Goal: Information Seeking & Learning: Check status

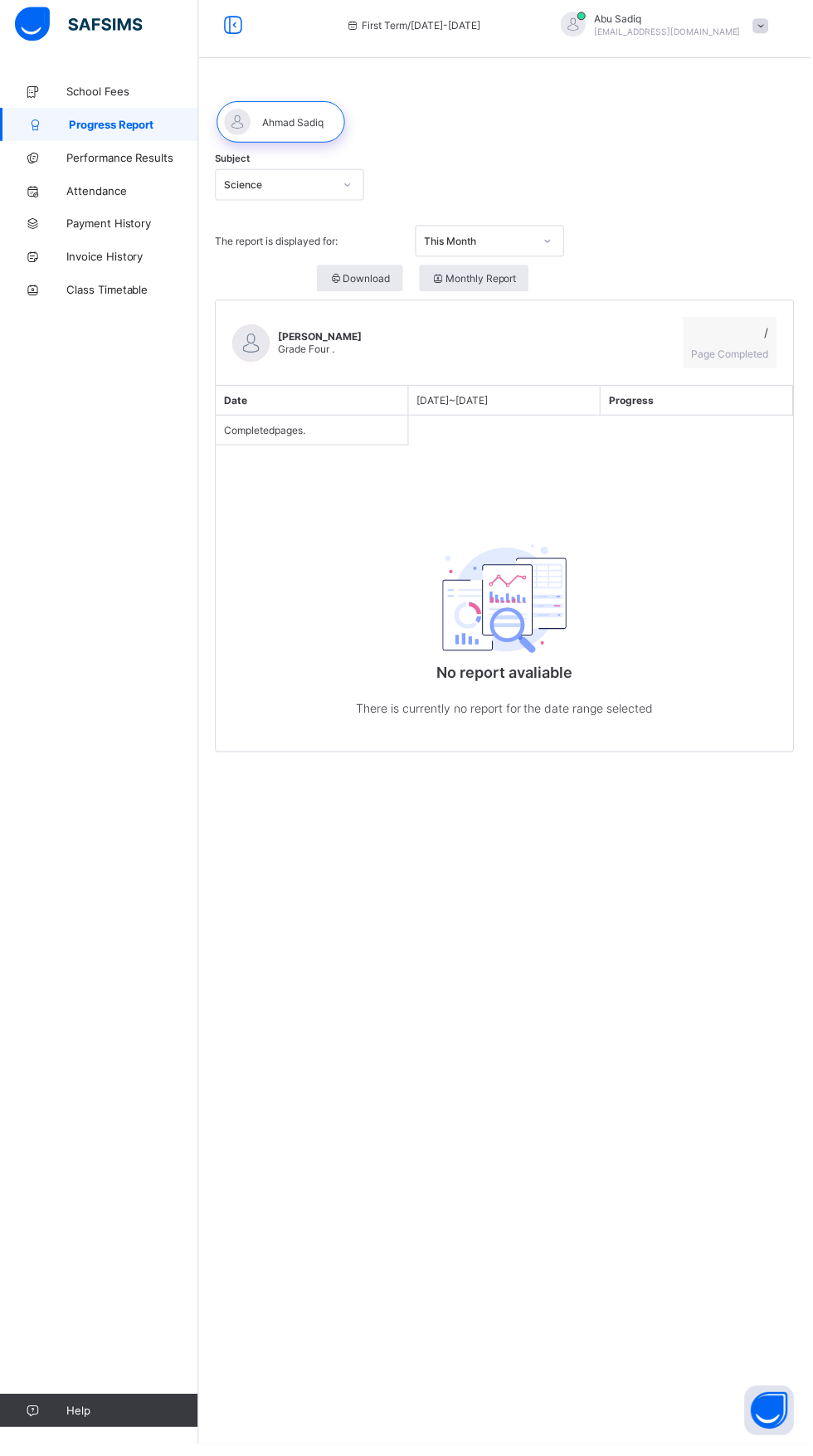
click at [91, 132] on span "Progress Report" at bounding box center [134, 133] width 131 height 14
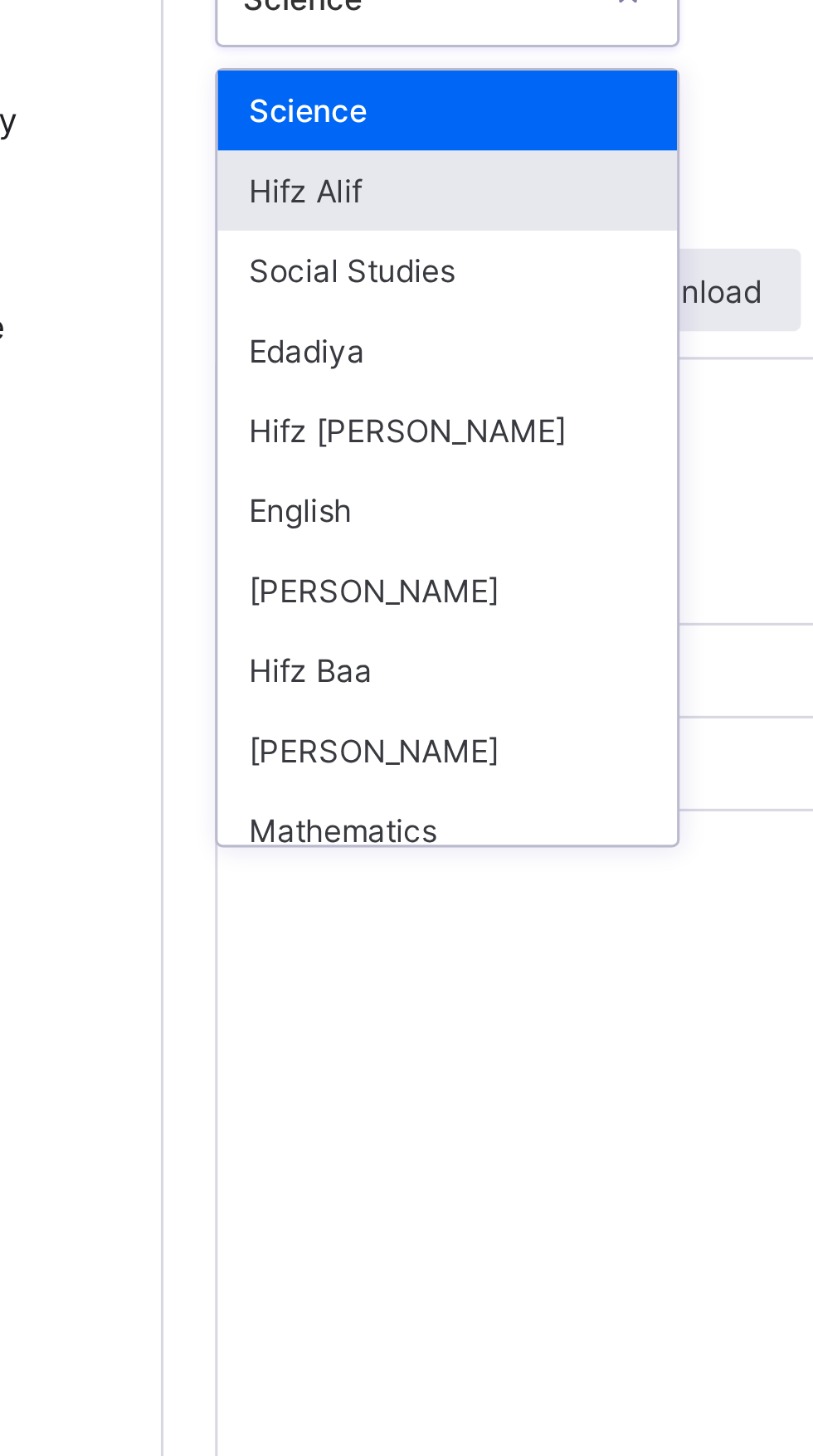
click at [244, 254] on div "Hifz Alif" at bounding box center [290, 255] width 148 height 25
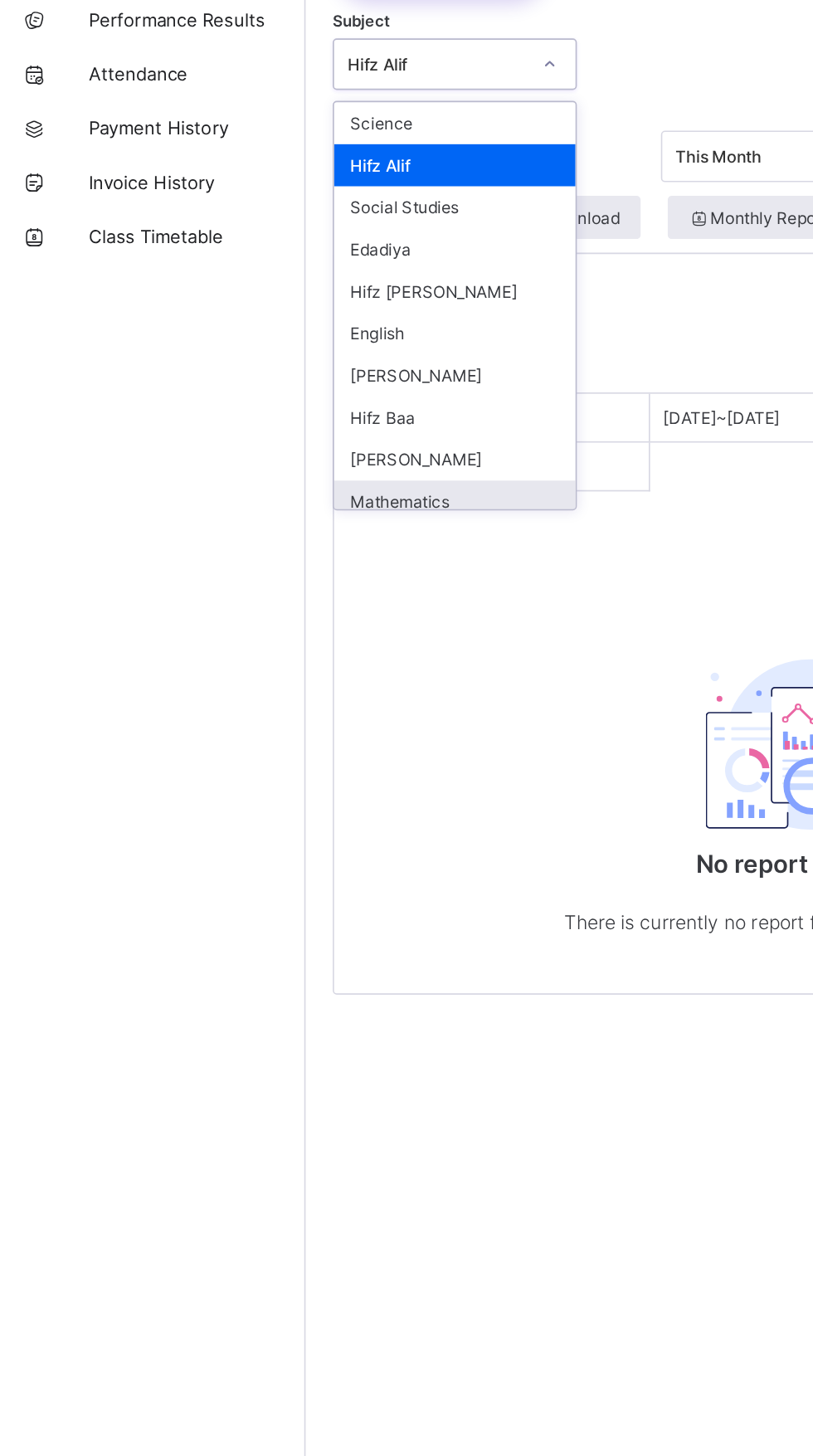
click at [243, 457] on div "Mathematics" at bounding box center [290, 461] width 148 height 25
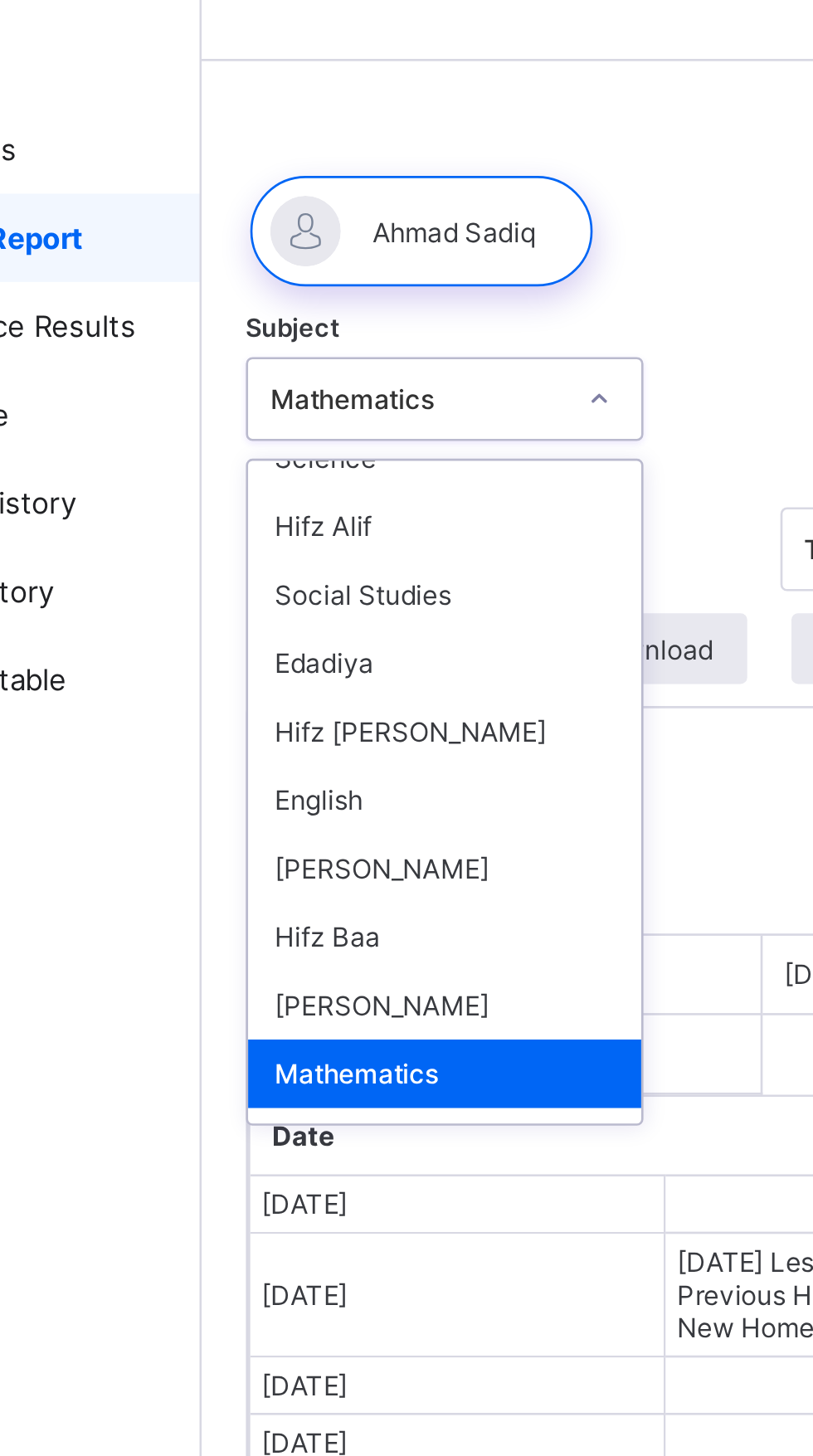
scroll to position [15, 0]
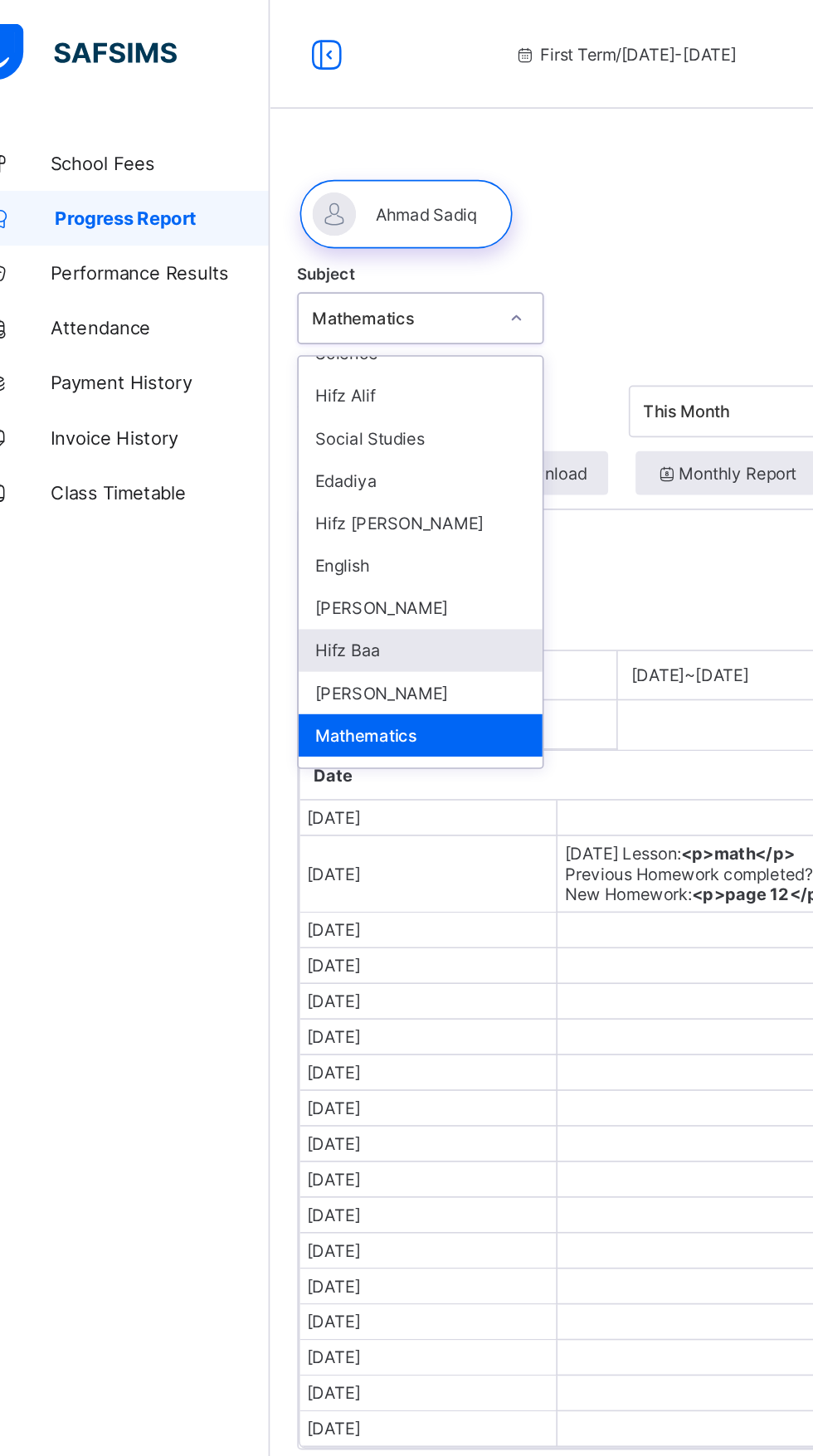
click at [296, 391] on div "Hifz Baa" at bounding box center [290, 395] width 148 height 25
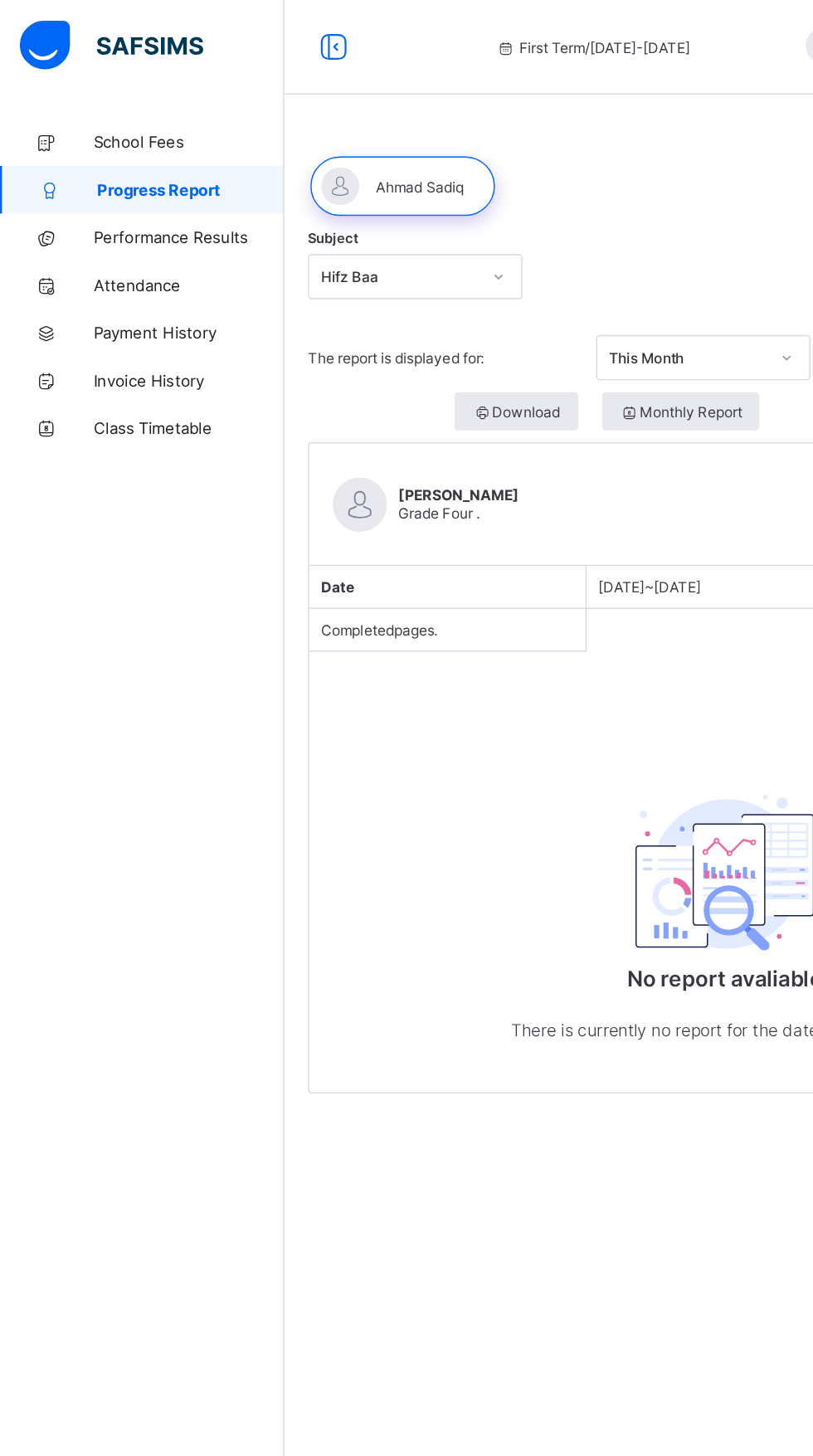
click at [337, 596] on div "No report avaliable There is currently no report for the date range selected" at bounding box center [506, 635] width 579 height 254
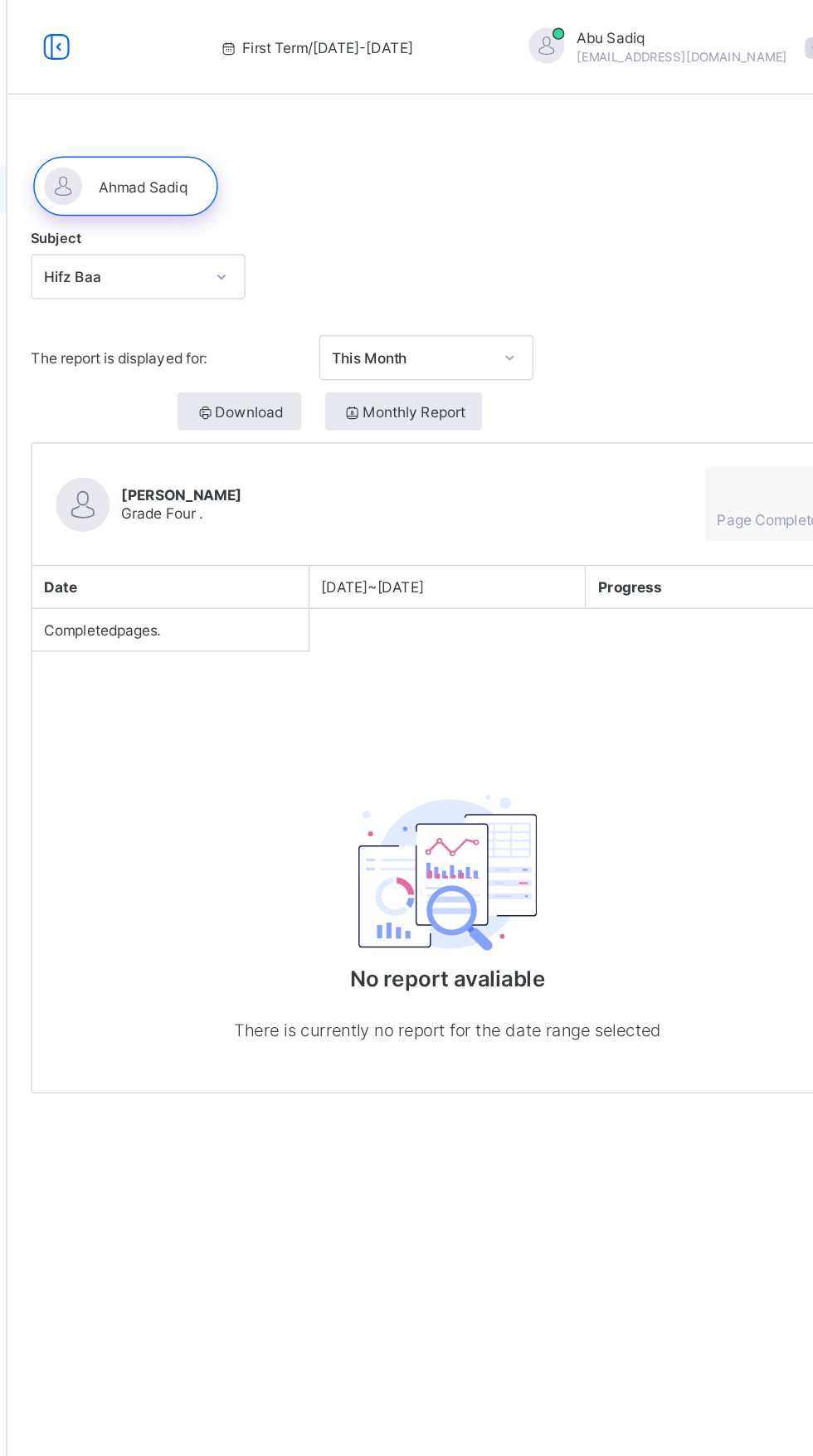
click at [755, 35] on span at bounding box center [763, 34] width 15 height 15
click at [681, 199] on span "Logout" at bounding box center [716, 196] width 109 height 19
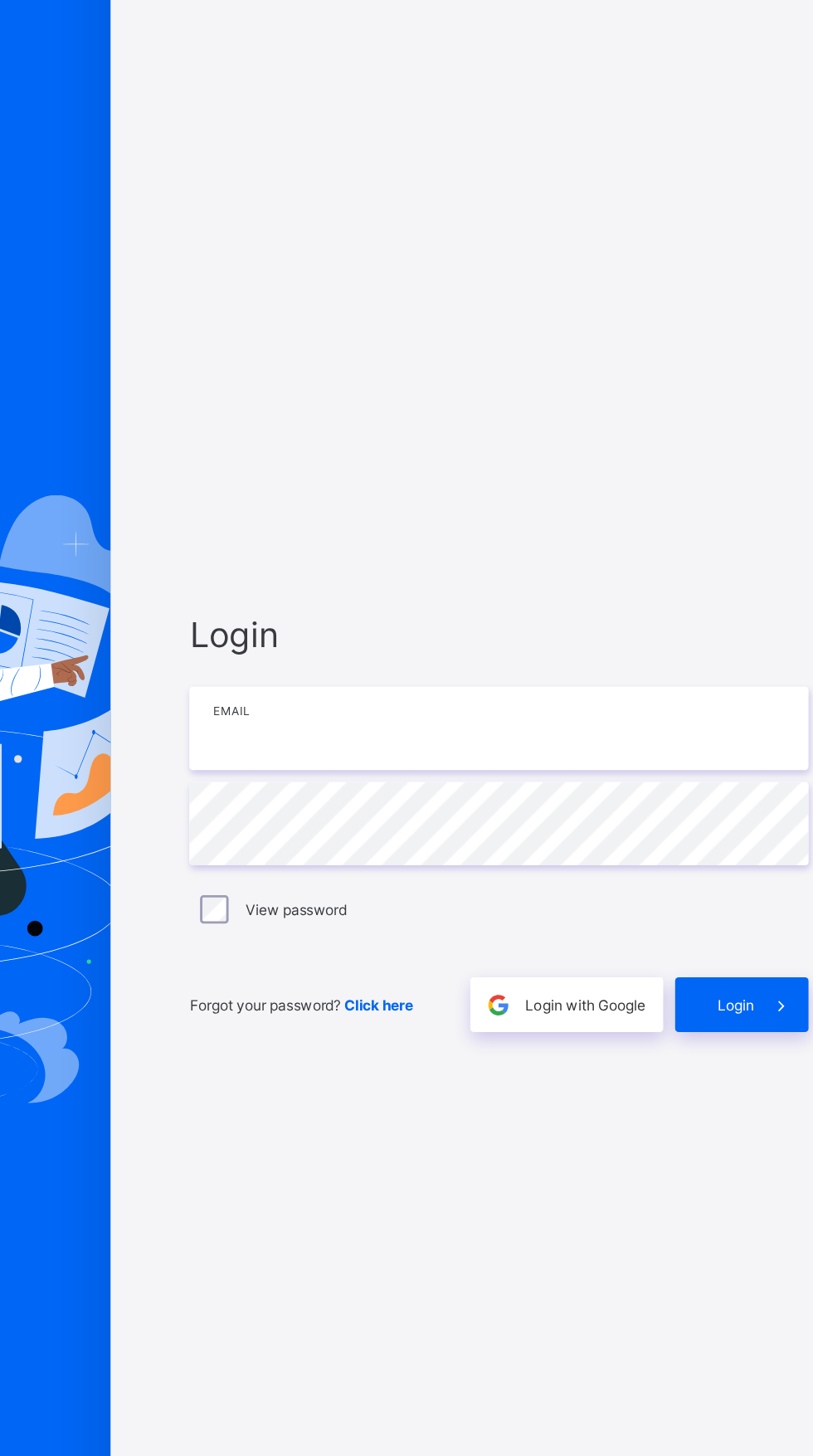
type input "**********"
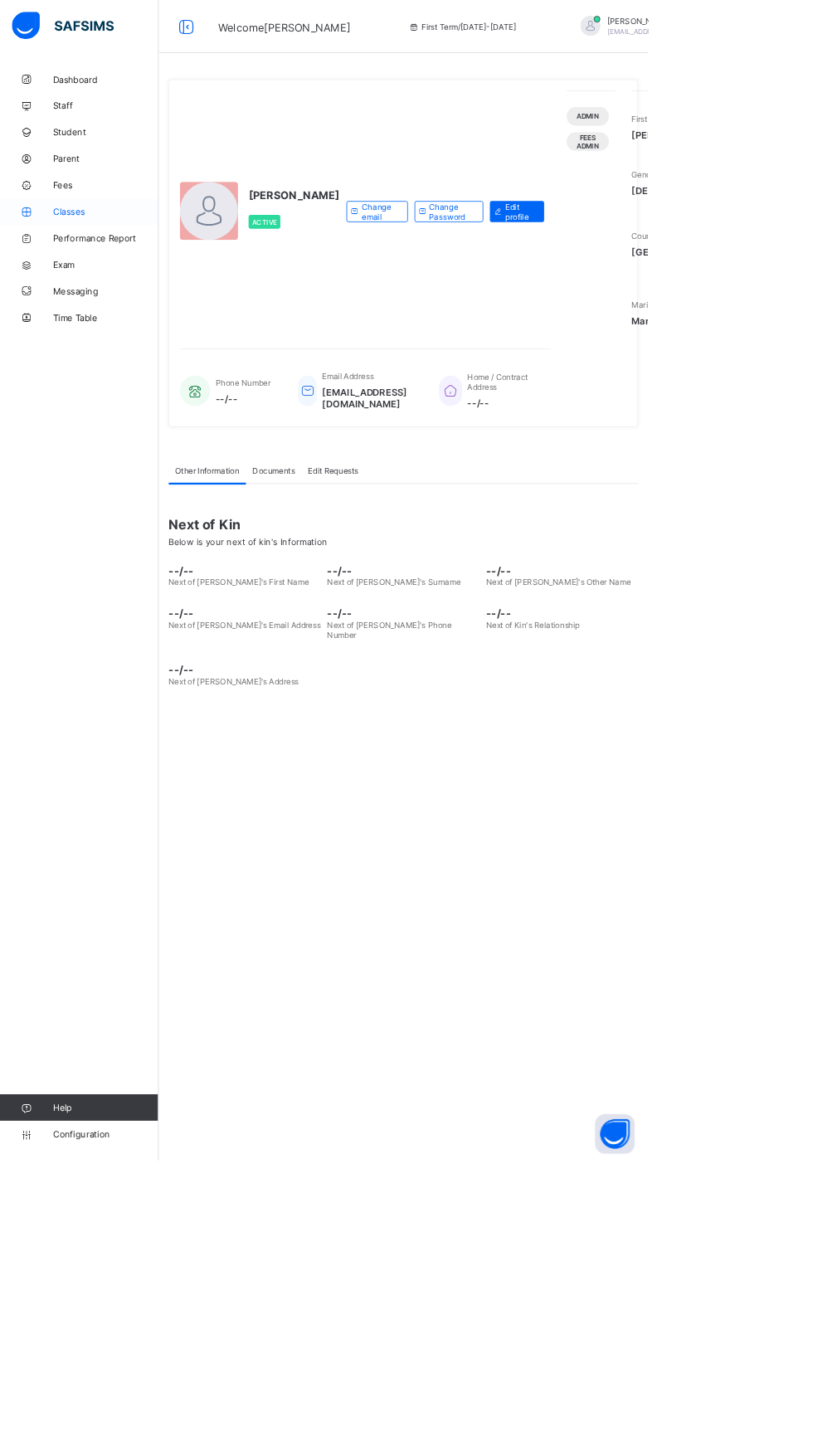
click at [33, 266] on icon at bounding box center [33, 266] width 66 height 13
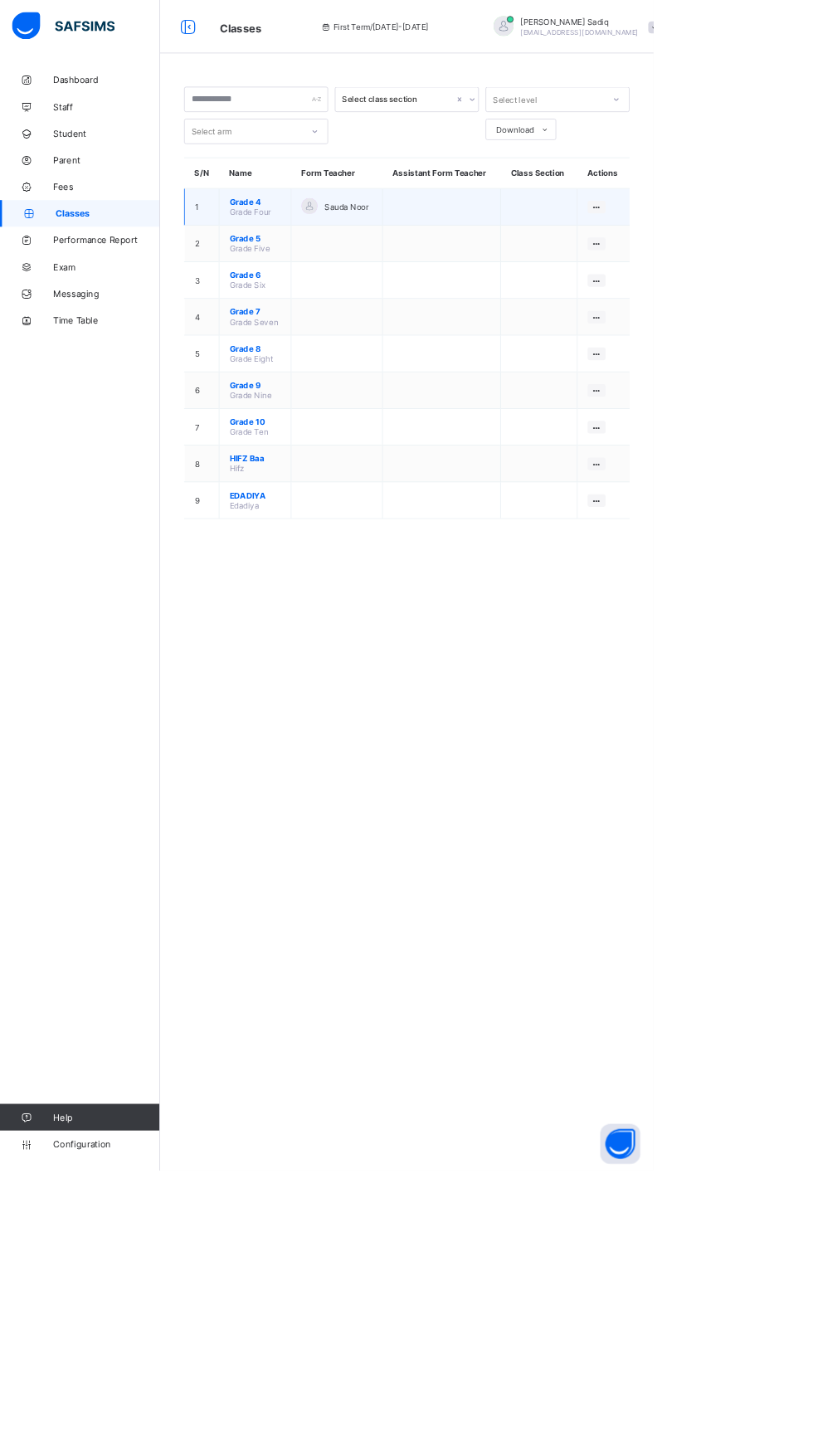
click at [300, 249] on span "Grade 4" at bounding box center [317, 250] width 64 height 13
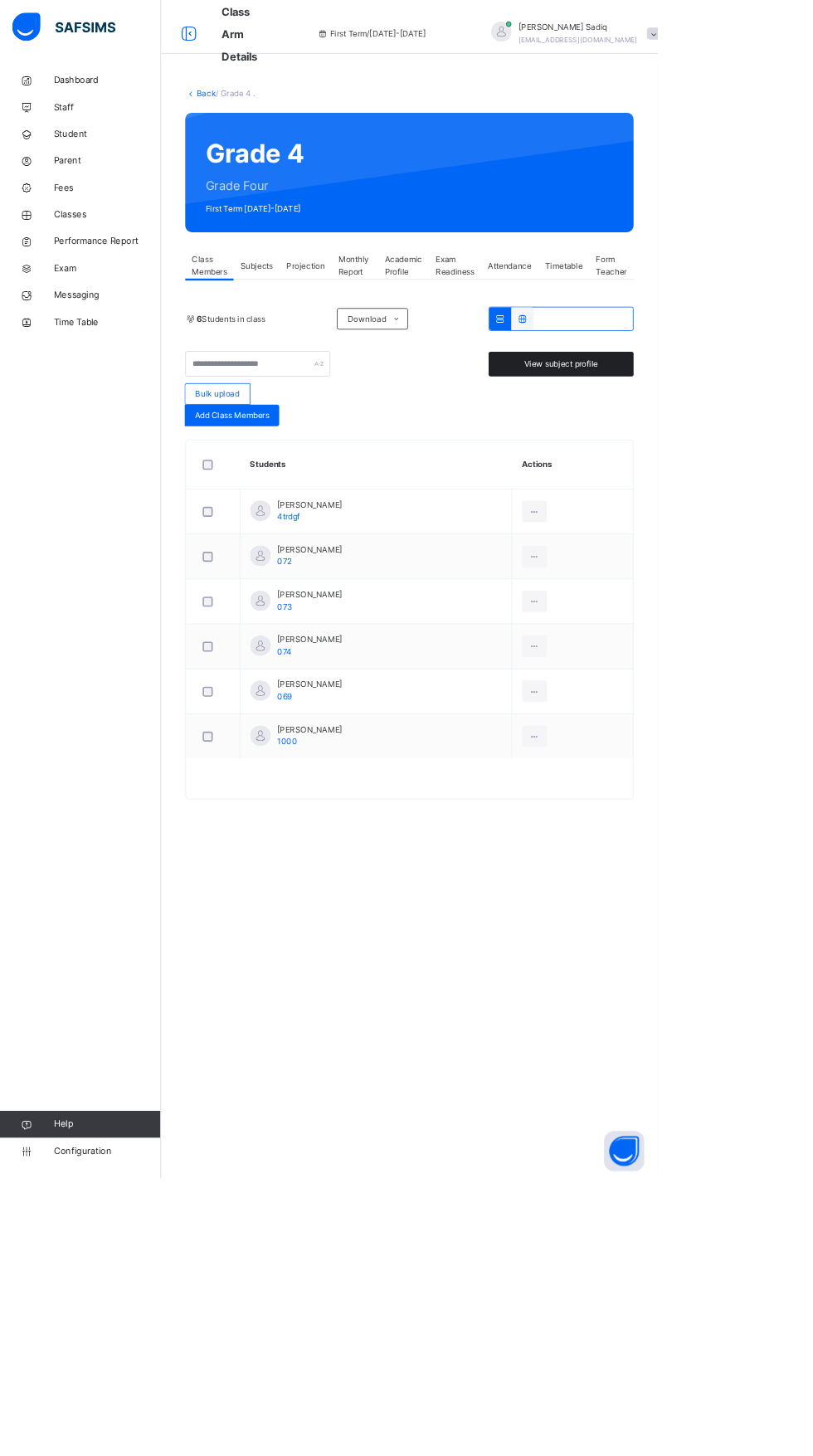
click at [728, 460] on div "View subject profile" at bounding box center [693, 450] width 179 height 31
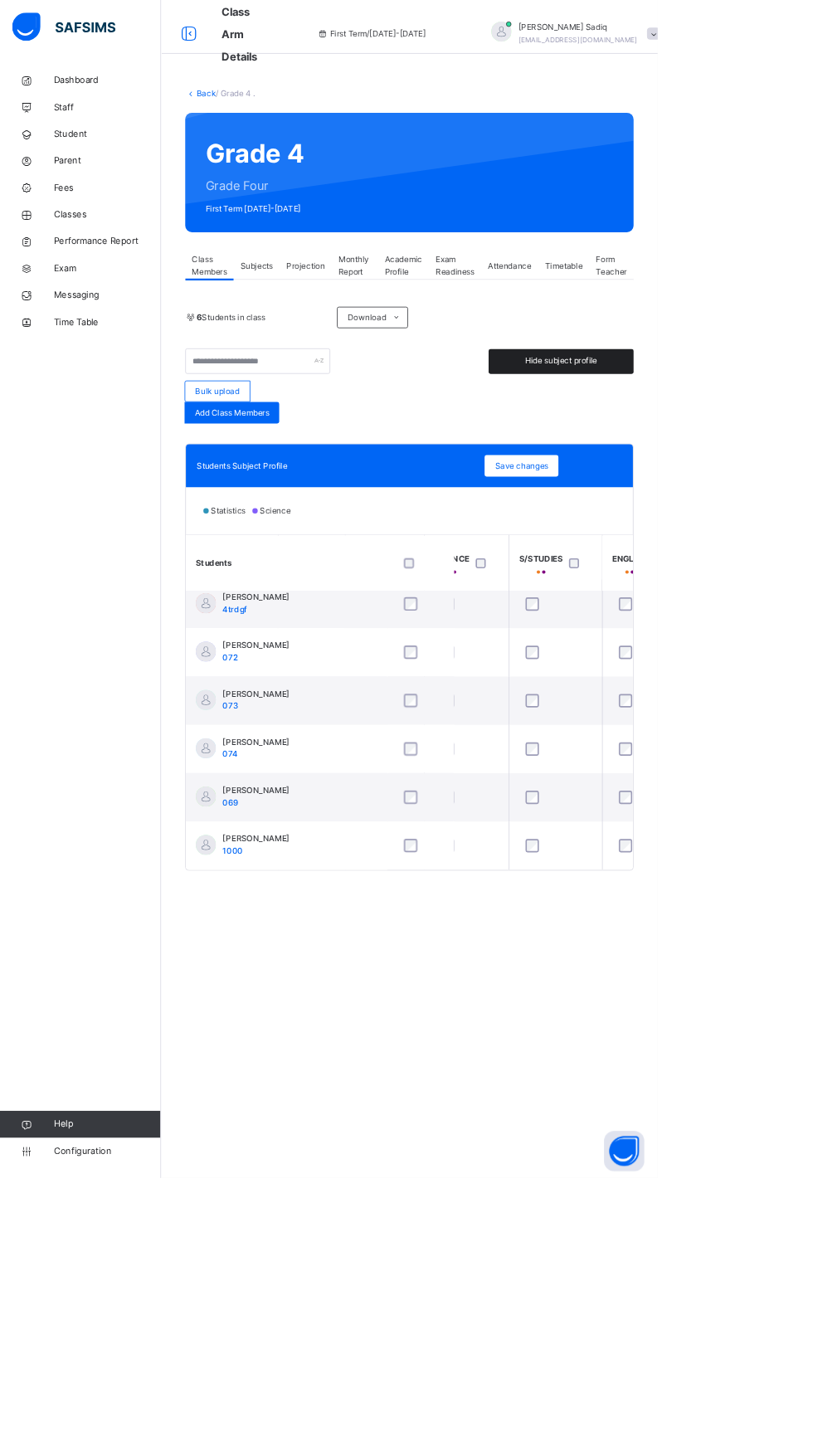
scroll to position [20, 0]
click at [50, 268] on icon at bounding box center [33, 266] width 66 height 13
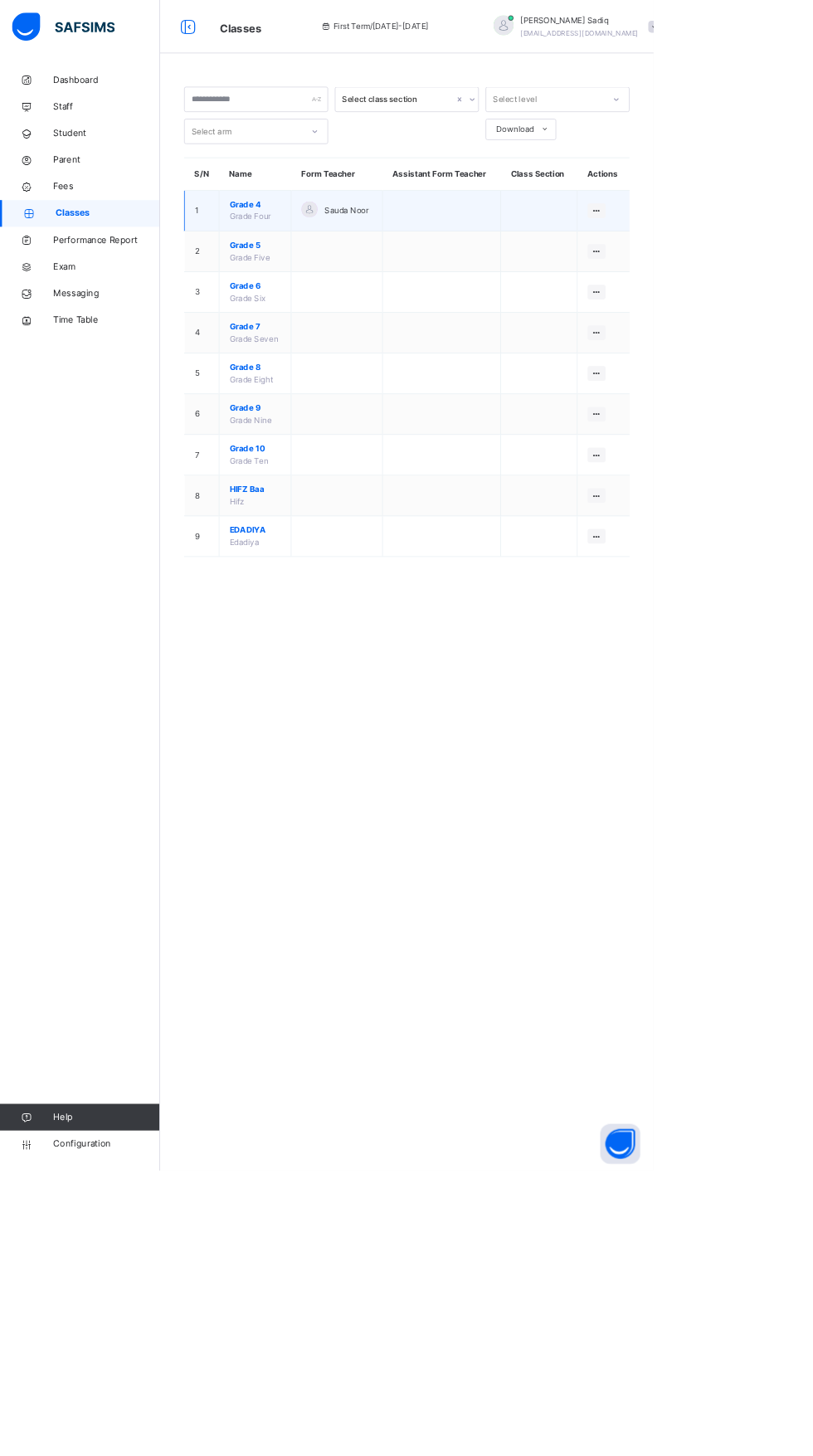
click at [310, 260] on span "Grade 4" at bounding box center [317, 255] width 64 height 15
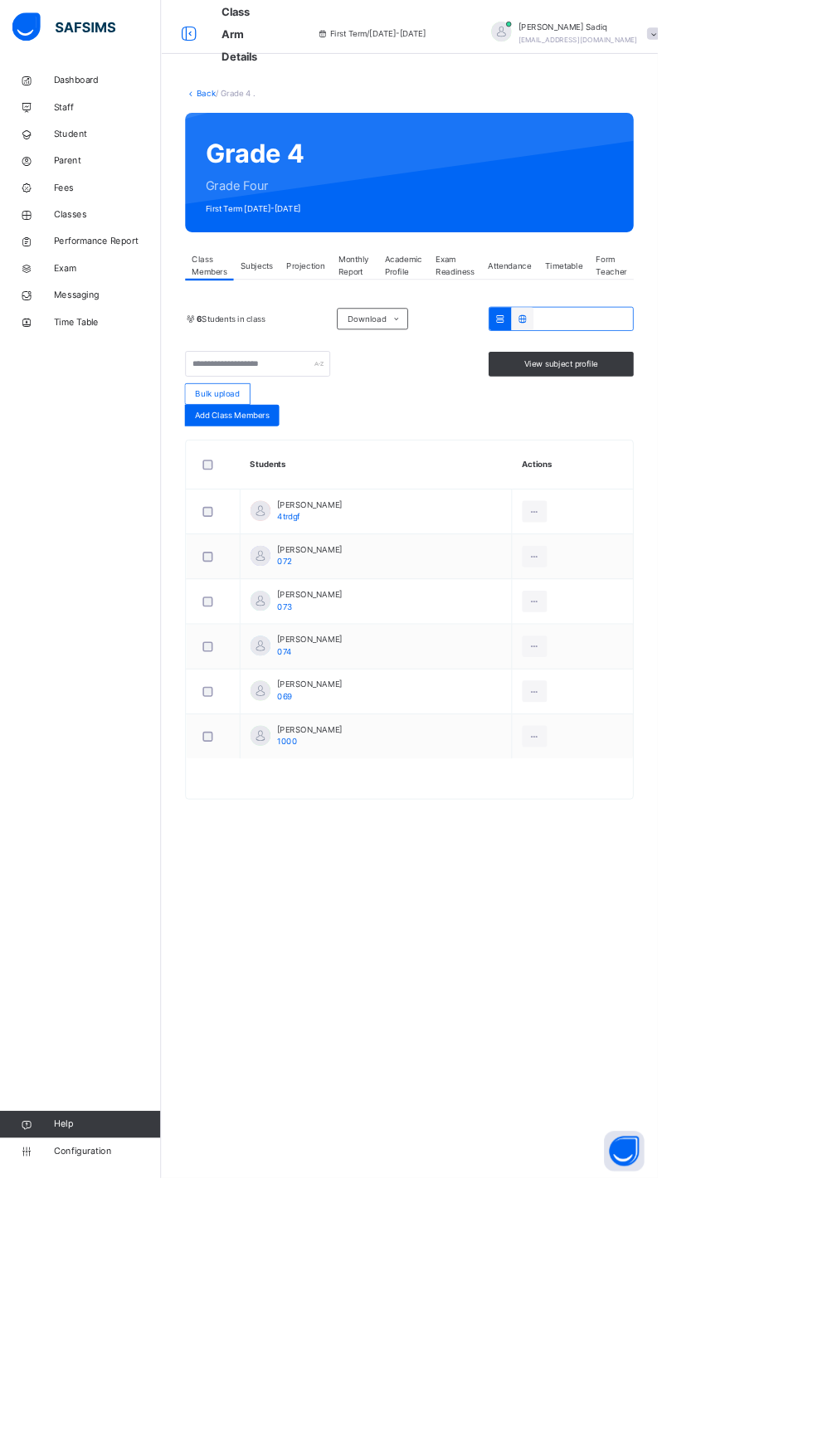
click at [379, 328] on span "Projection" at bounding box center [378, 328] width 48 height 15
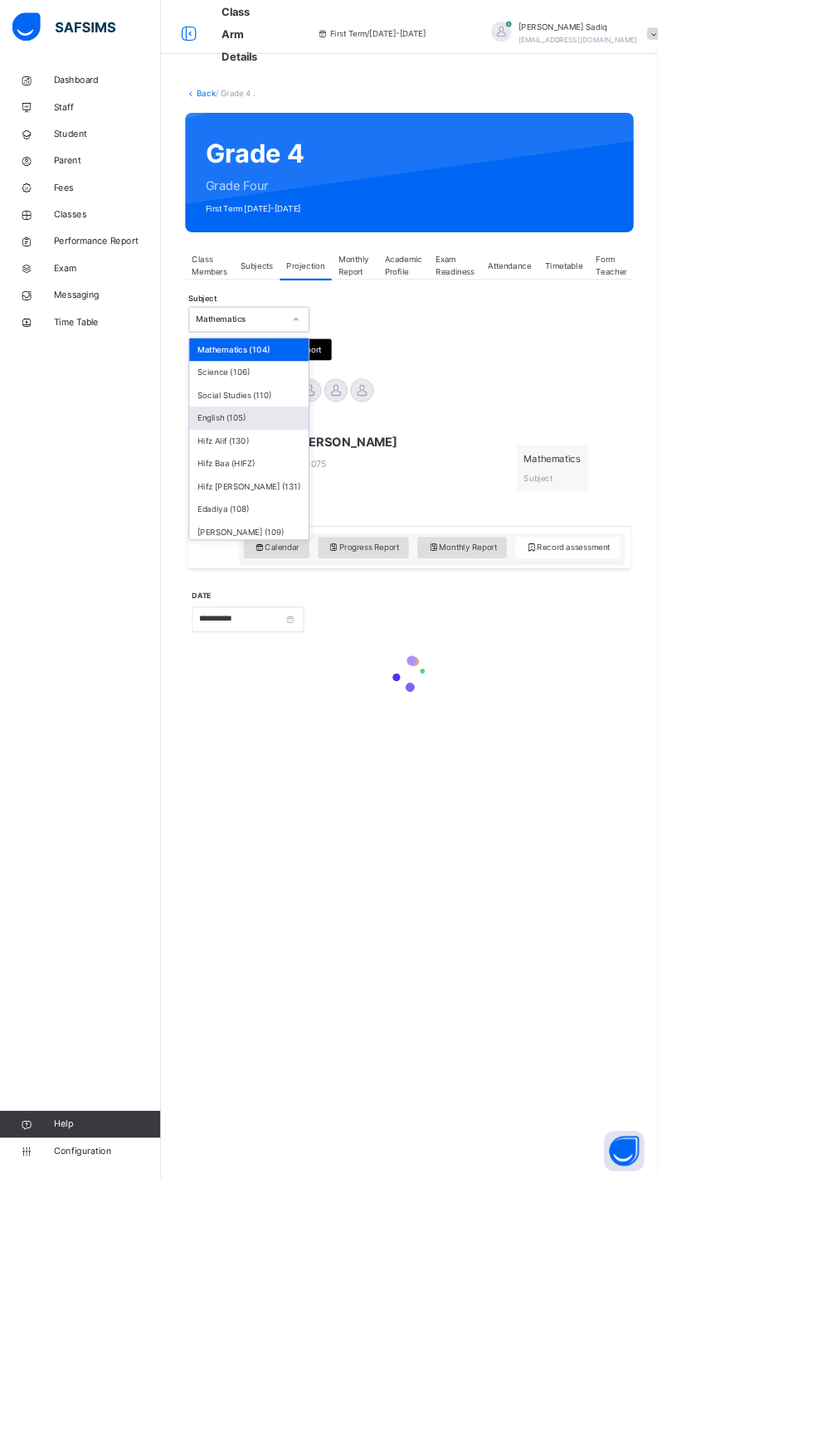
click at [260, 528] on div "English (105)" at bounding box center [308, 516] width 148 height 28
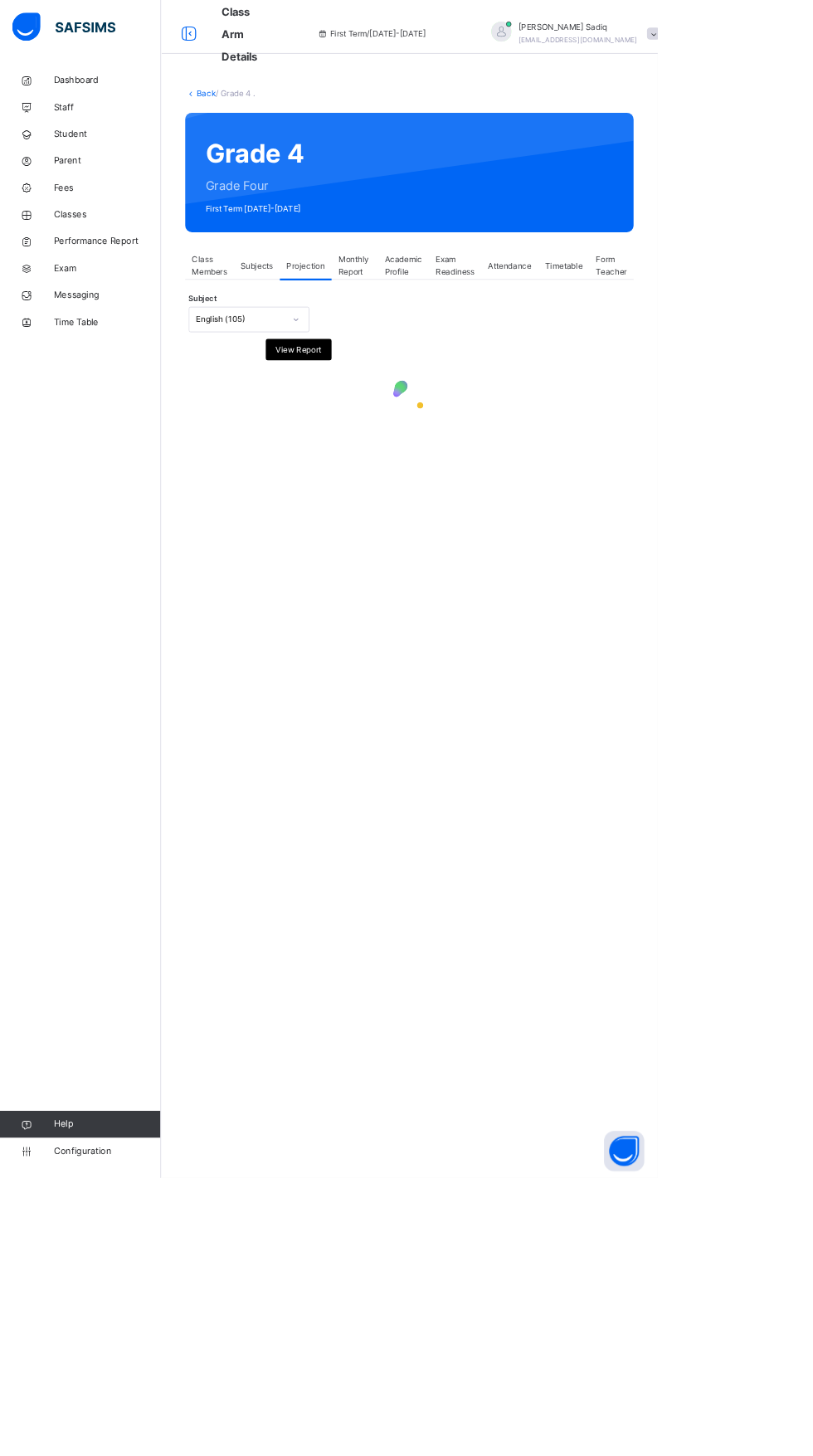
click at [243, 395] on div "English (105)" at bounding box center [296, 395] width 109 height 15
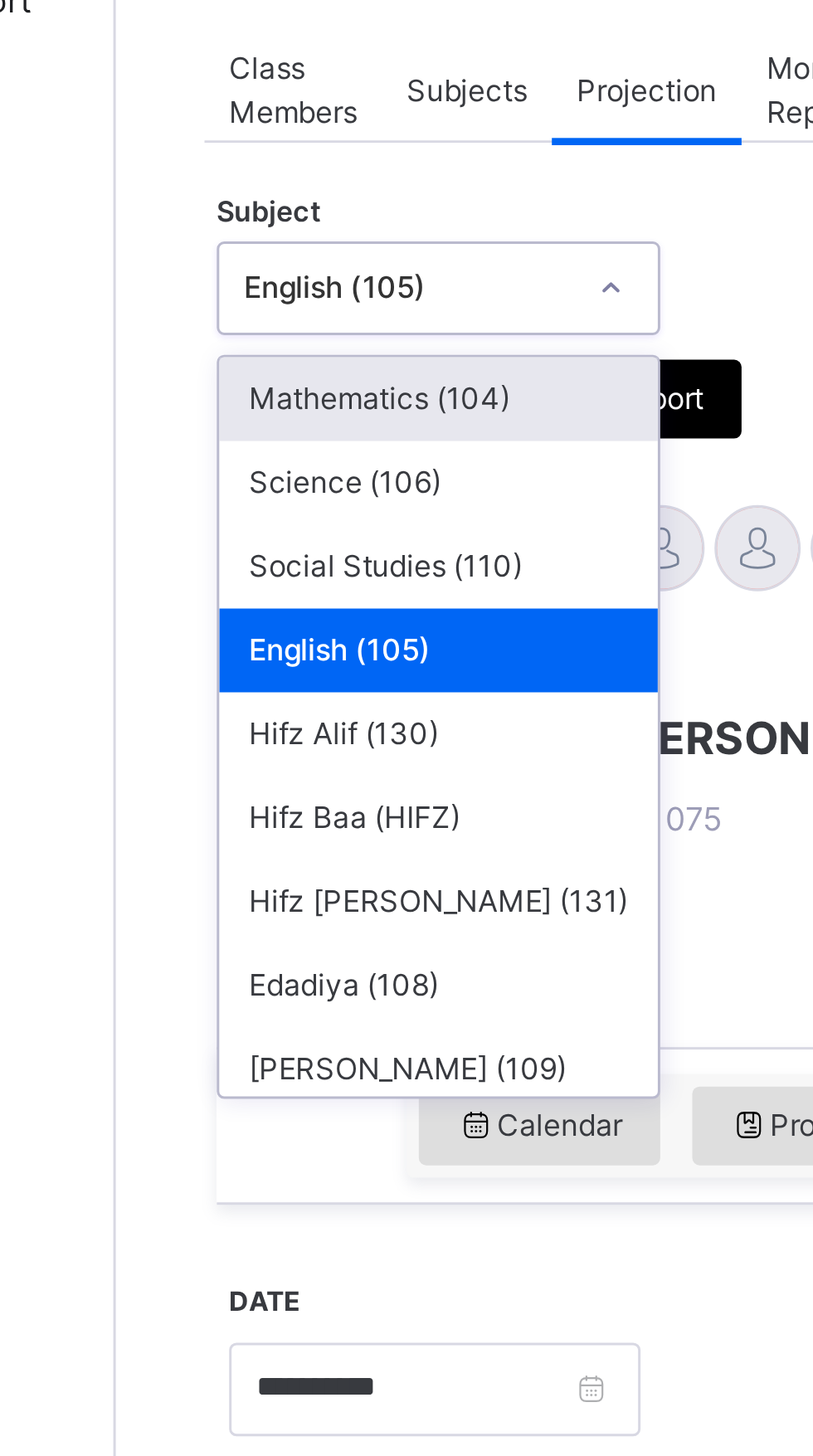
scroll to position [61, 0]
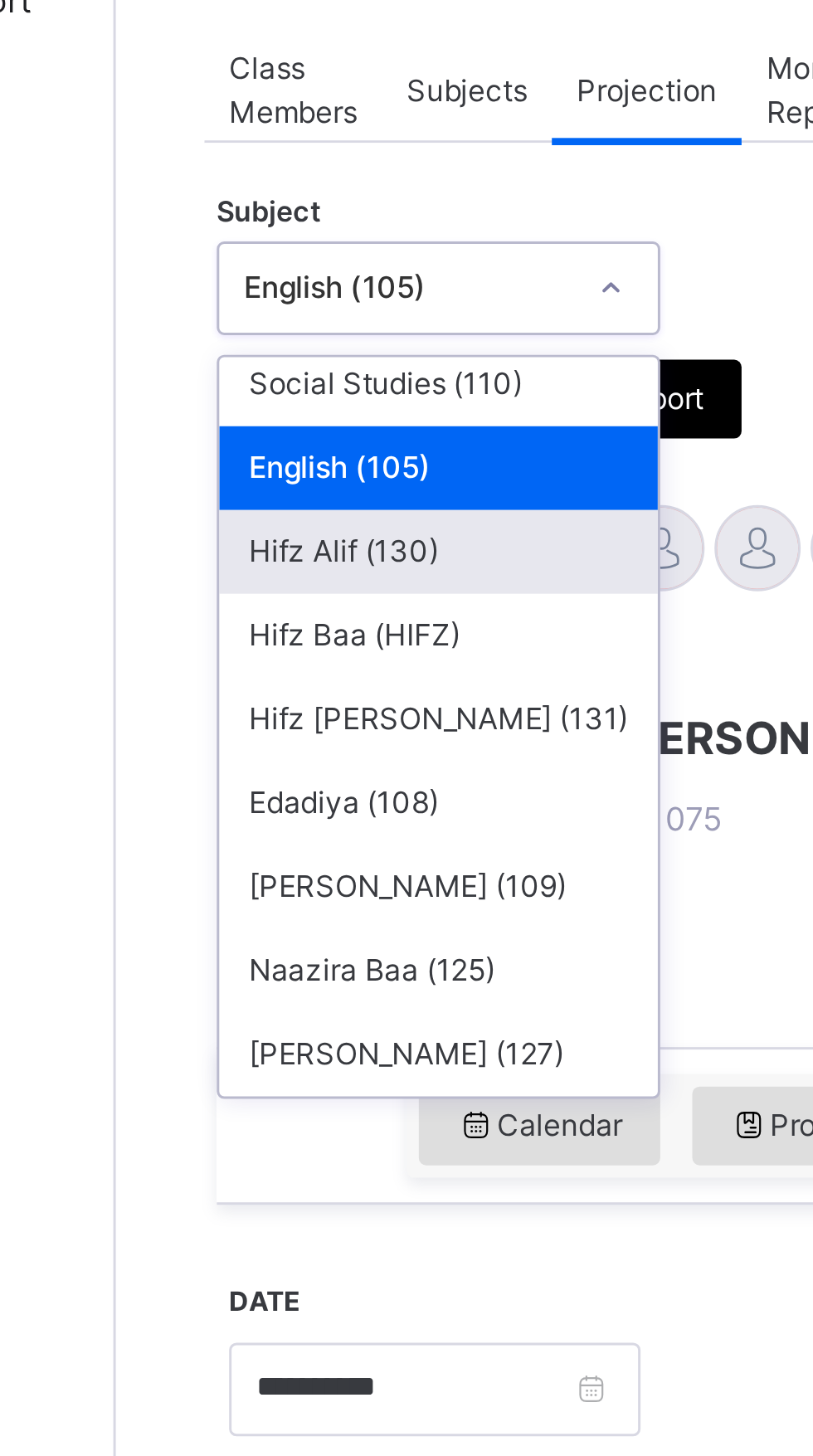
click at [308, 482] on div "Hifz Alif (130)" at bounding box center [308, 483] width 148 height 28
